Goal: Complete application form

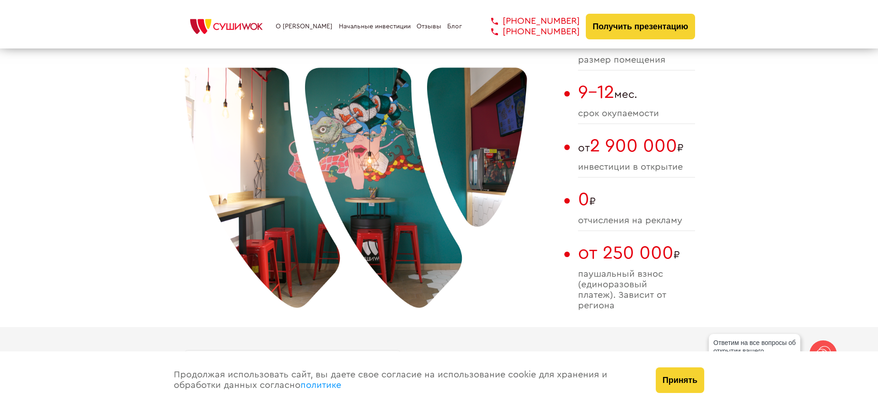
scroll to position [648, 0]
click at [676, 387] on button "Принять" at bounding box center [680, 380] width 48 height 26
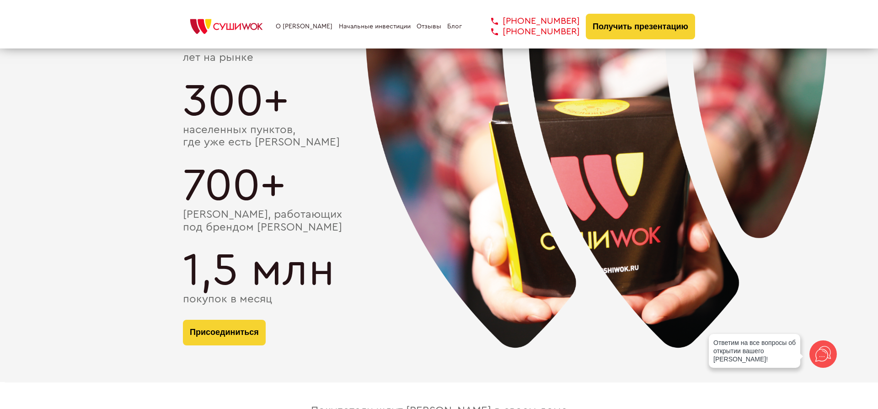
scroll to position [1677, 0]
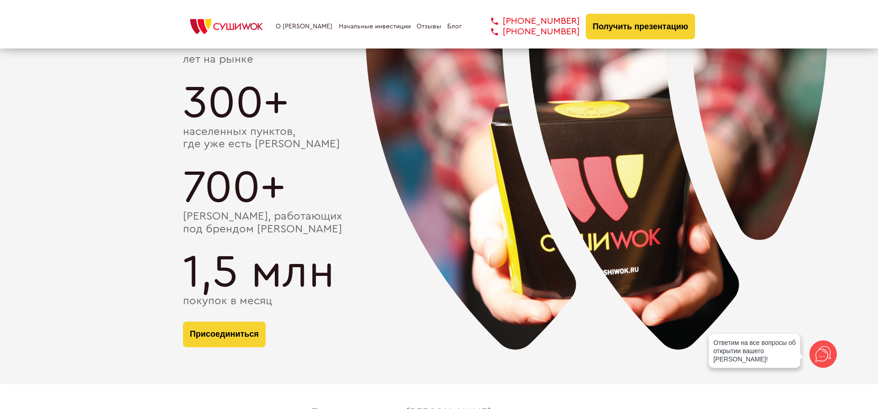
click at [345, 25] on link "Начальные инвестиции" at bounding box center [375, 26] width 72 height 7
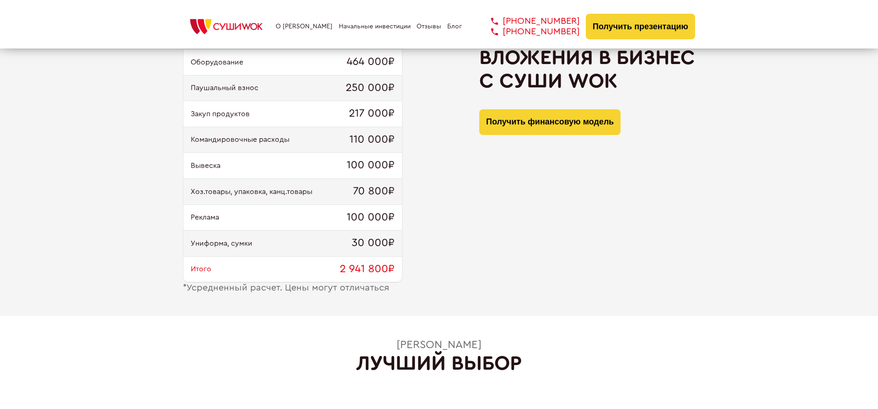
type input "WhatsApp"
click at [582, 124] on button "Получить финансовую модель" at bounding box center [549, 122] width 141 height 26
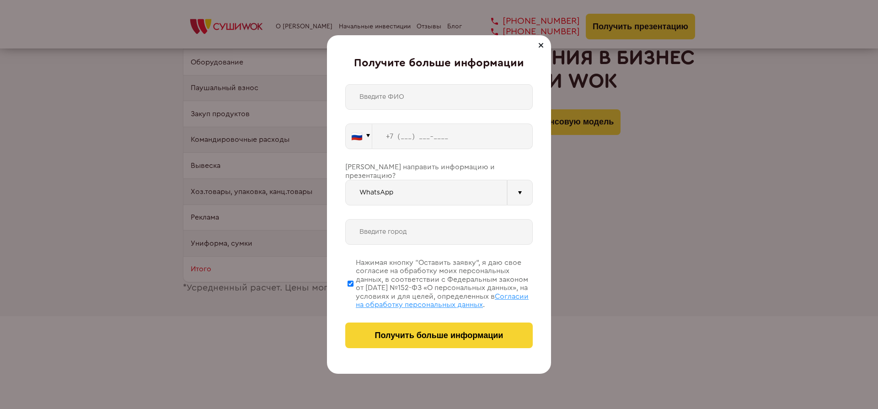
click at [449, 219] on input "text" at bounding box center [439, 232] width 188 height 26
type input "Ростов-на-Дону"
click at [394, 93] on input "text" at bounding box center [439, 97] width 188 height 26
type input "Гурьянов Александр"
click at [404, 135] on input "tel" at bounding box center [452, 137] width 161 height 26
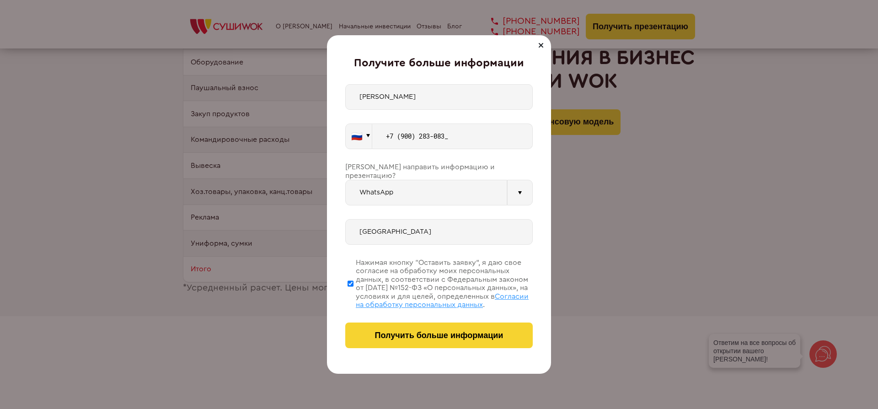
type input "+7 (900) 283-0831"
click at [527, 186] on div at bounding box center [520, 193] width 26 height 26
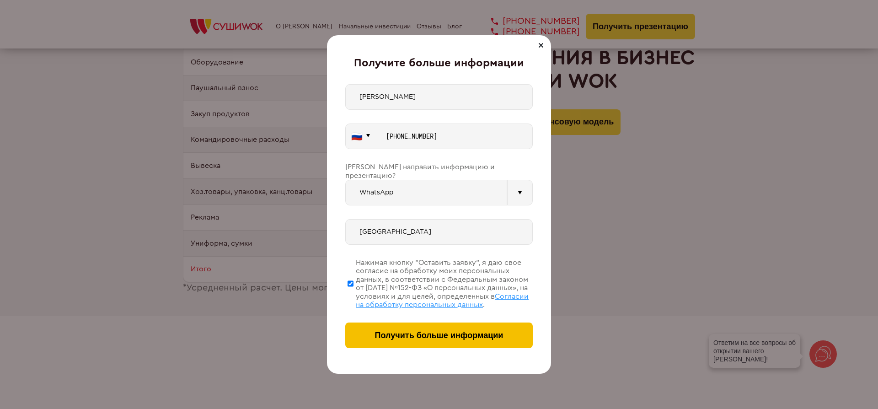
click at [449, 334] on span "Получить больше информации" at bounding box center [439, 336] width 129 height 10
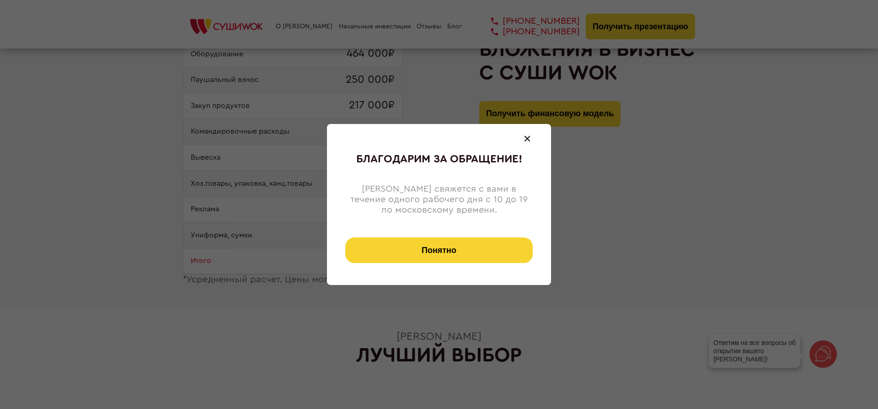
scroll to position [981, 0]
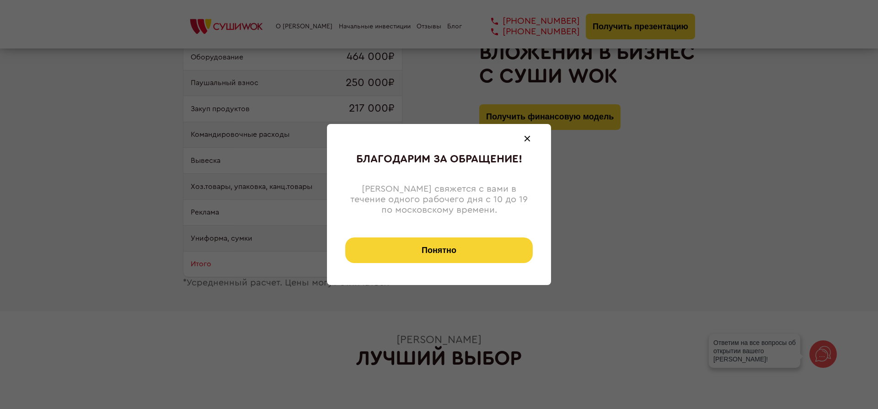
click at [502, 241] on button "Понятно" at bounding box center [439, 250] width 188 height 26
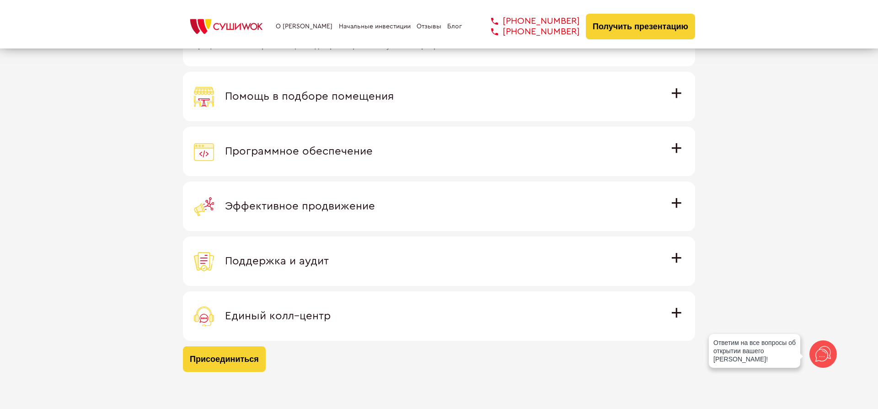
scroll to position [2664, 0]
click at [445, 106] on label "Помощь в подборе помещения Наши специалисты оценят варианты помещения в вашем г…" at bounding box center [439, 95] width 512 height 49
click at [0, 0] on input "Помощь в подборе помещения Наши специалисты оценят варианты помещения в вашем г…" at bounding box center [0, 0] width 0 height 0
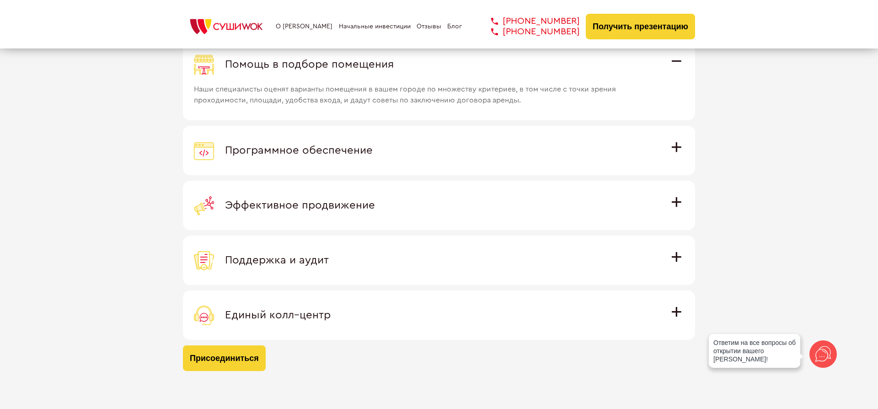
click at [446, 99] on span "Наши специалисты оценят варианты помещения в вашем городе по множеству критерие…" at bounding box center [427, 90] width 466 height 31
click at [0, 0] on input "Помощь в подборе помещения Наши специалисты оценят варианты помещения в вашем г…" at bounding box center [0, 0] width 0 height 0
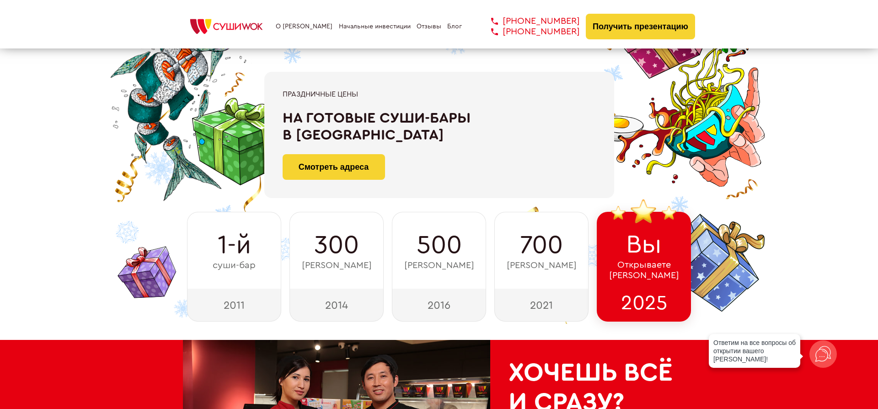
scroll to position [0, 0]
